Goal: Task Accomplishment & Management: Manage account settings

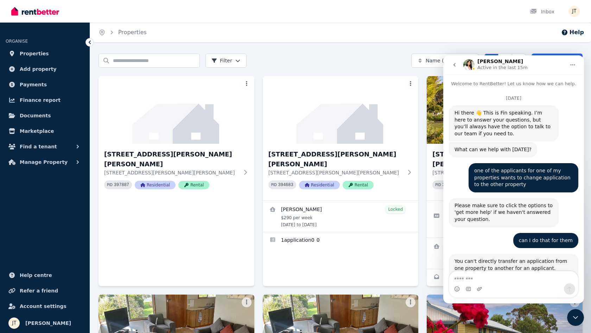
scroll to position [1403, 0]
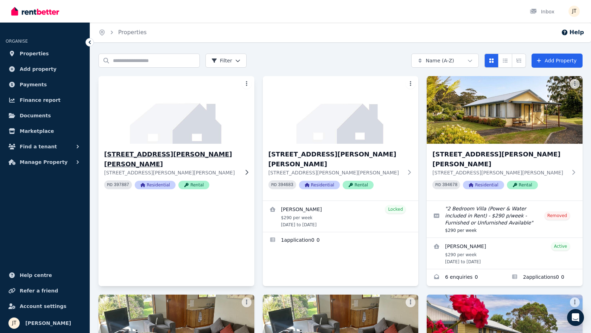
click at [169, 151] on h3 "[STREET_ADDRESS][PERSON_NAME][PERSON_NAME]" at bounding box center [171, 159] width 135 height 20
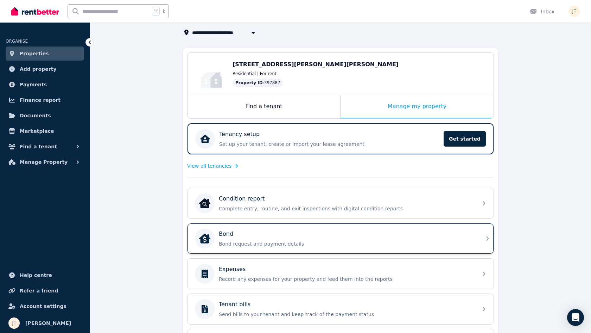
scroll to position [44, 0]
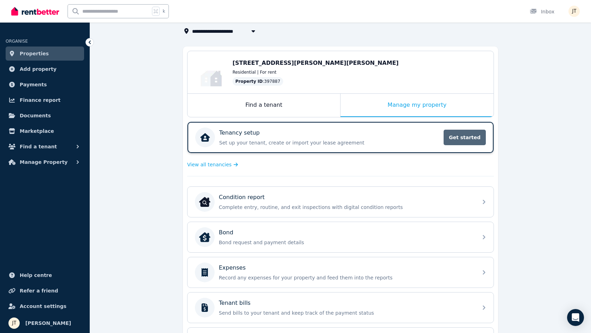
click at [459, 133] on span "Get started" at bounding box center [465, 137] width 42 height 15
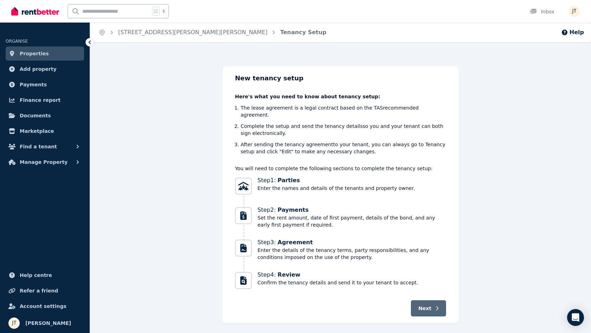
click at [425, 304] on span "Next" at bounding box center [424, 307] width 13 height 7
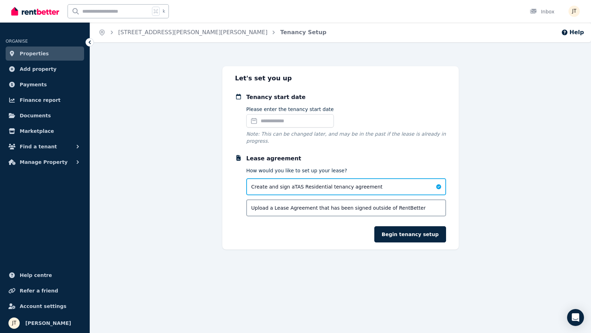
click at [57, 48] on link "Properties" at bounding box center [45, 53] width 78 height 14
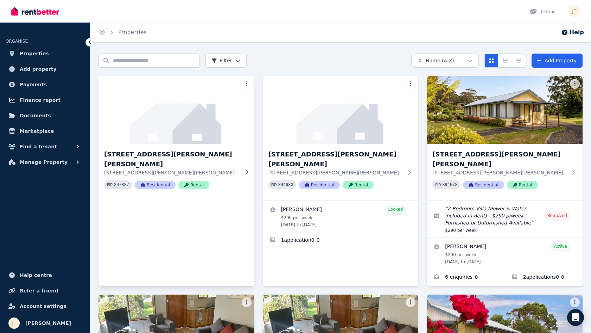
click at [141, 155] on h3 "[STREET_ADDRESS][PERSON_NAME][PERSON_NAME]" at bounding box center [171, 159] width 135 height 20
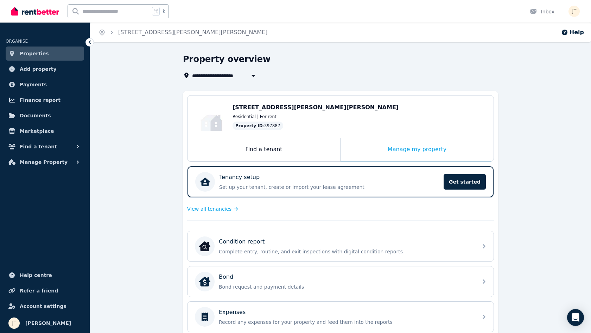
click at [234, 73] on span "[STREET_ADDRESS][PERSON_NAME][PERSON_NAME]" at bounding box center [263, 75] width 143 height 8
type input "**********"
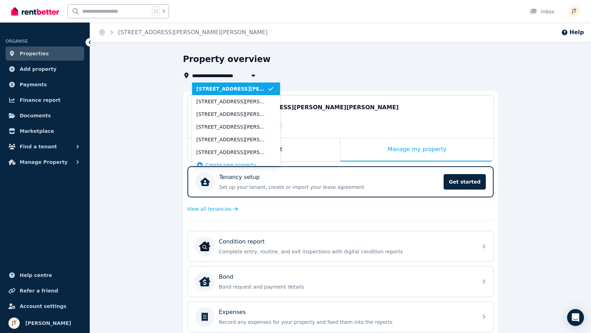
click at [291, 59] on div "Property overview" at bounding box center [338, 59] width 311 height 13
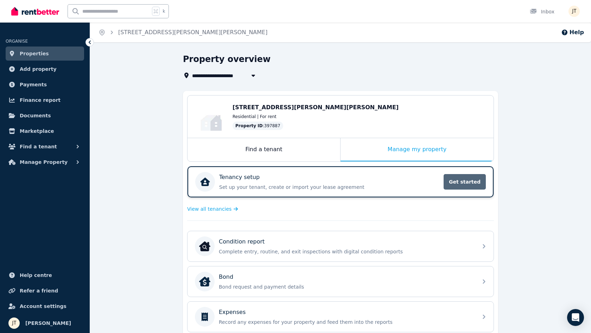
click at [460, 181] on span "Get started" at bounding box center [465, 181] width 42 height 15
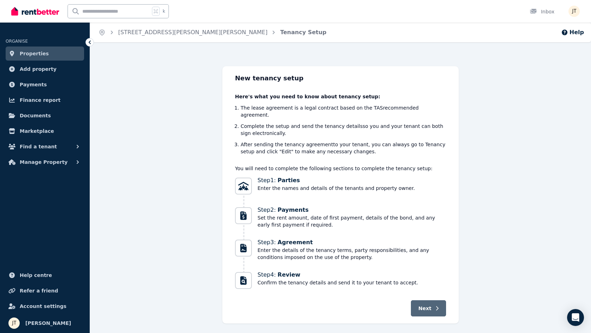
click at [432, 303] on button "Next" at bounding box center [428, 308] width 35 height 16
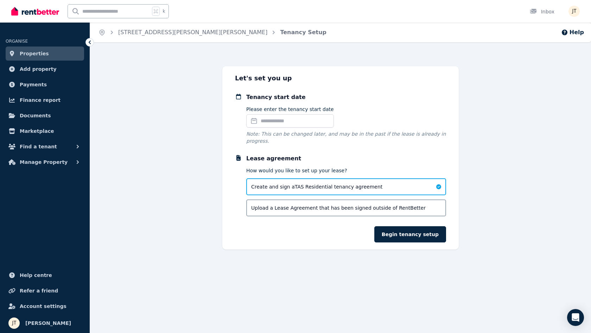
click at [292, 124] on input "Please enter the tenancy start date" at bounding box center [290, 120] width 88 height 13
click at [292, 123] on input "Please enter the tenancy start date" at bounding box center [290, 120] width 88 height 13
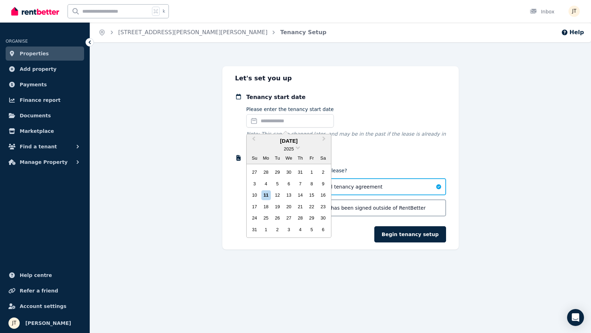
click at [307, 75] on h2 "Let's set you up" at bounding box center [340, 78] width 211 height 10
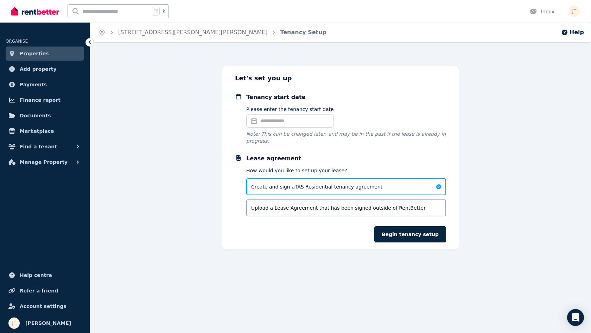
click at [51, 54] on link "Properties" at bounding box center [45, 53] width 78 height 14
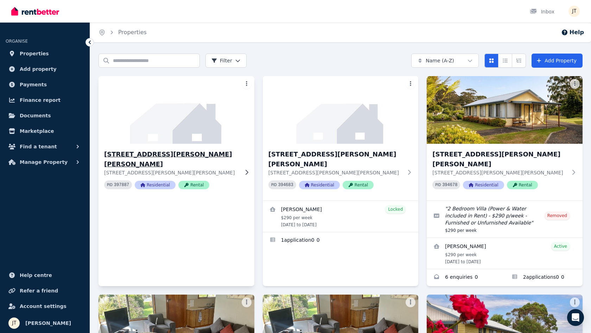
click at [152, 152] on h3 "[STREET_ADDRESS][PERSON_NAME][PERSON_NAME]" at bounding box center [171, 159] width 135 height 20
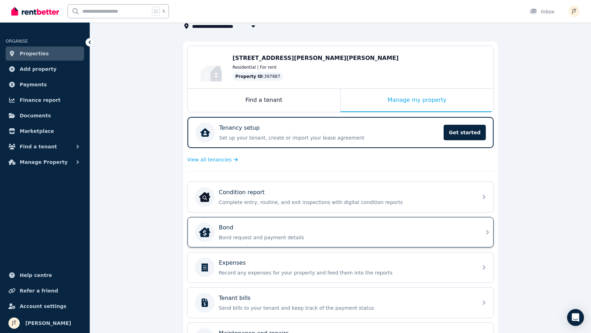
scroll to position [27, 0]
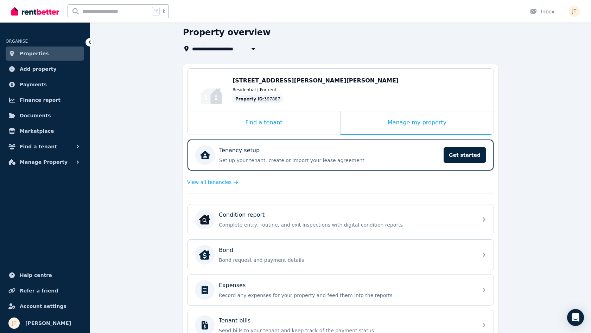
click at [288, 125] on div "Find a tenant" at bounding box center [264, 122] width 153 height 23
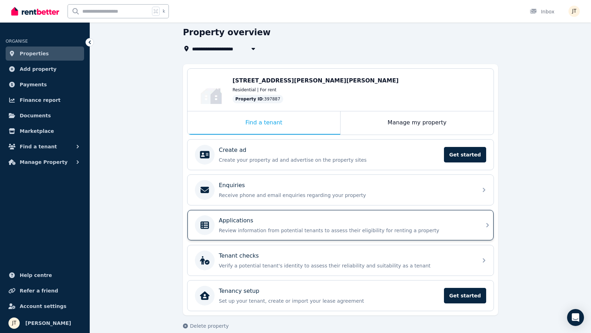
click at [329, 219] on div "Applications" at bounding box center [346, 220] width 255 height 8
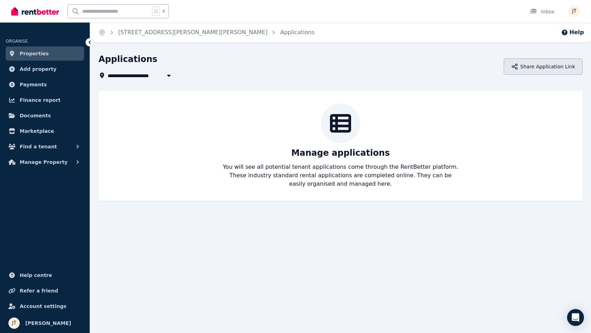
click at [556, 62] on button "Share Application Link" at bounding box center [543, 66] width 79 height 16
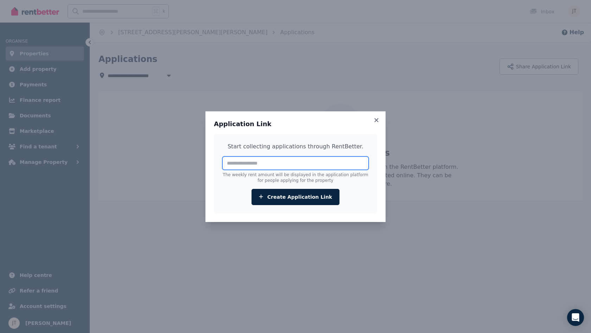
click at [336, 163] on input "number" at bounding box center [295, 162] width 146 height 13
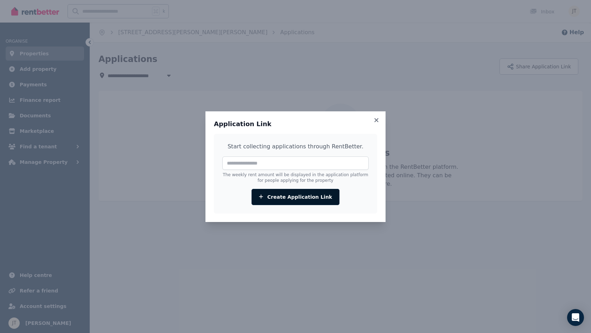
click at [314, 198] on button "Create Application Link" at bounding box center [296, 197] width 88 height 16
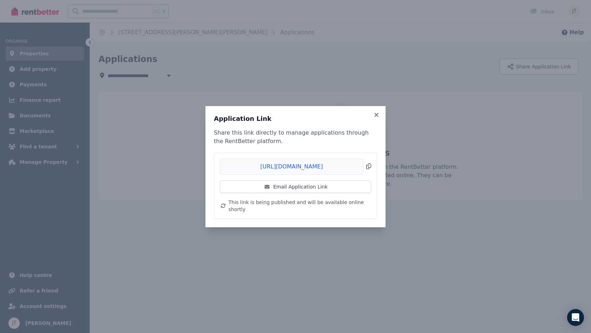
click at [293, 166] on span "Copied!" at bounding box center [295, 166] width 151 height 16
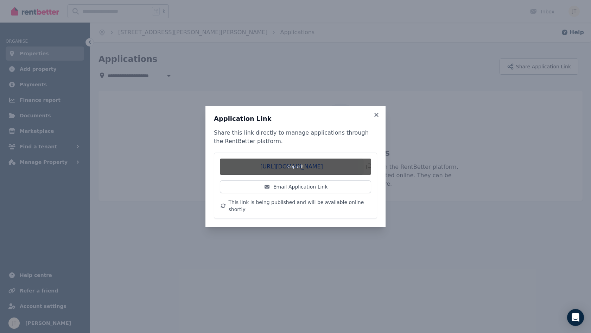
click at [378, 114] on div "Application Link Share this link directly to manage applications through the Re…" at bounding box center [296, 166] width 180 height 121
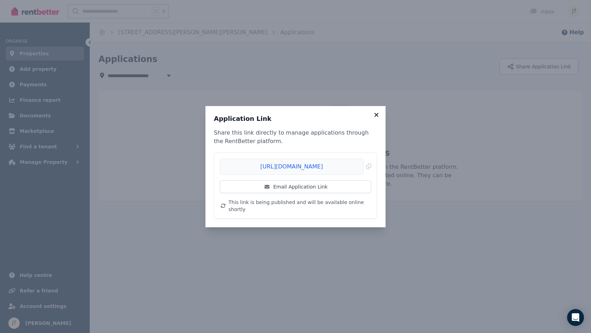
click at [378, 118] on icon at bounding box center [376, 115] width 7 height 6
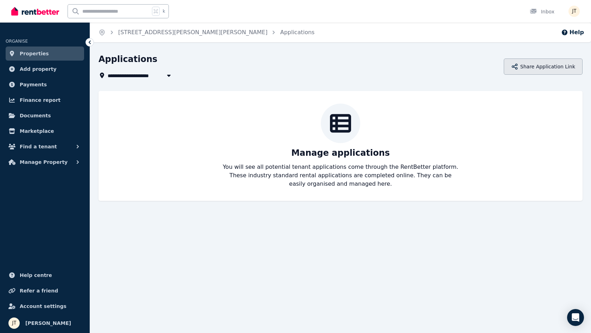
click at [546, 67] on button "Share Application Link" at bounding box center [543, 66] width 79 height 16
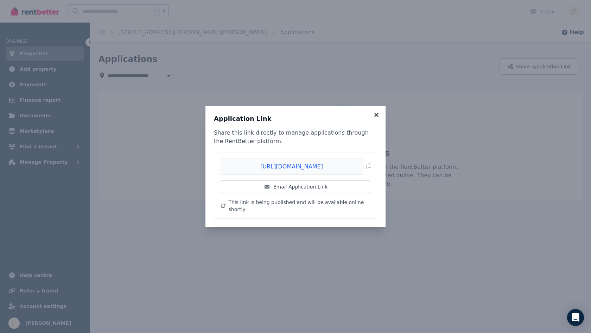
click at [379, 118] on icon at bounding box center [376, 115] width 7 height 6
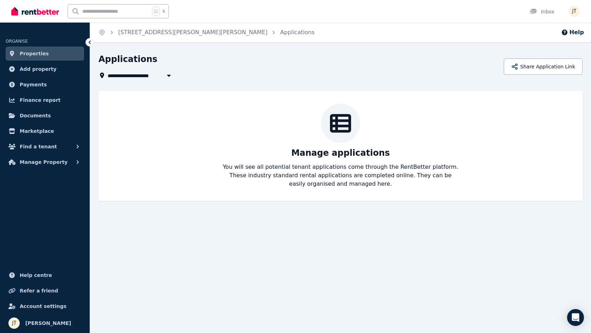
click at [462, 190] on div "Manage applications You will see all potential tenant applications come through…" at bounding box center [341, 146] width 484 height 110
click at [533, 68] on button "Share Application Link" at bounding box center [543, 66] width 79 height 16
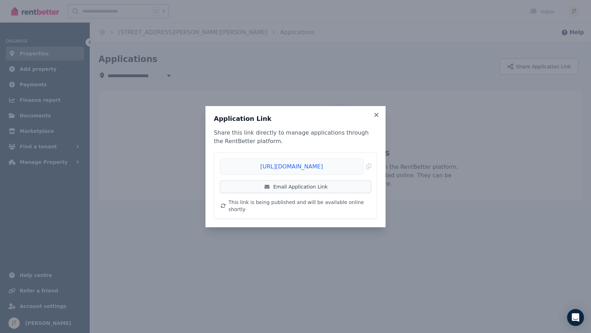
click at [313, 188] on link "Email Application Link" at bounding box center [295, 186] width 151 height 13
click at [369, 168] on span "Copied!" at bounding box center [295, 166] width 151 height 16
